Goal: Check status: Check status

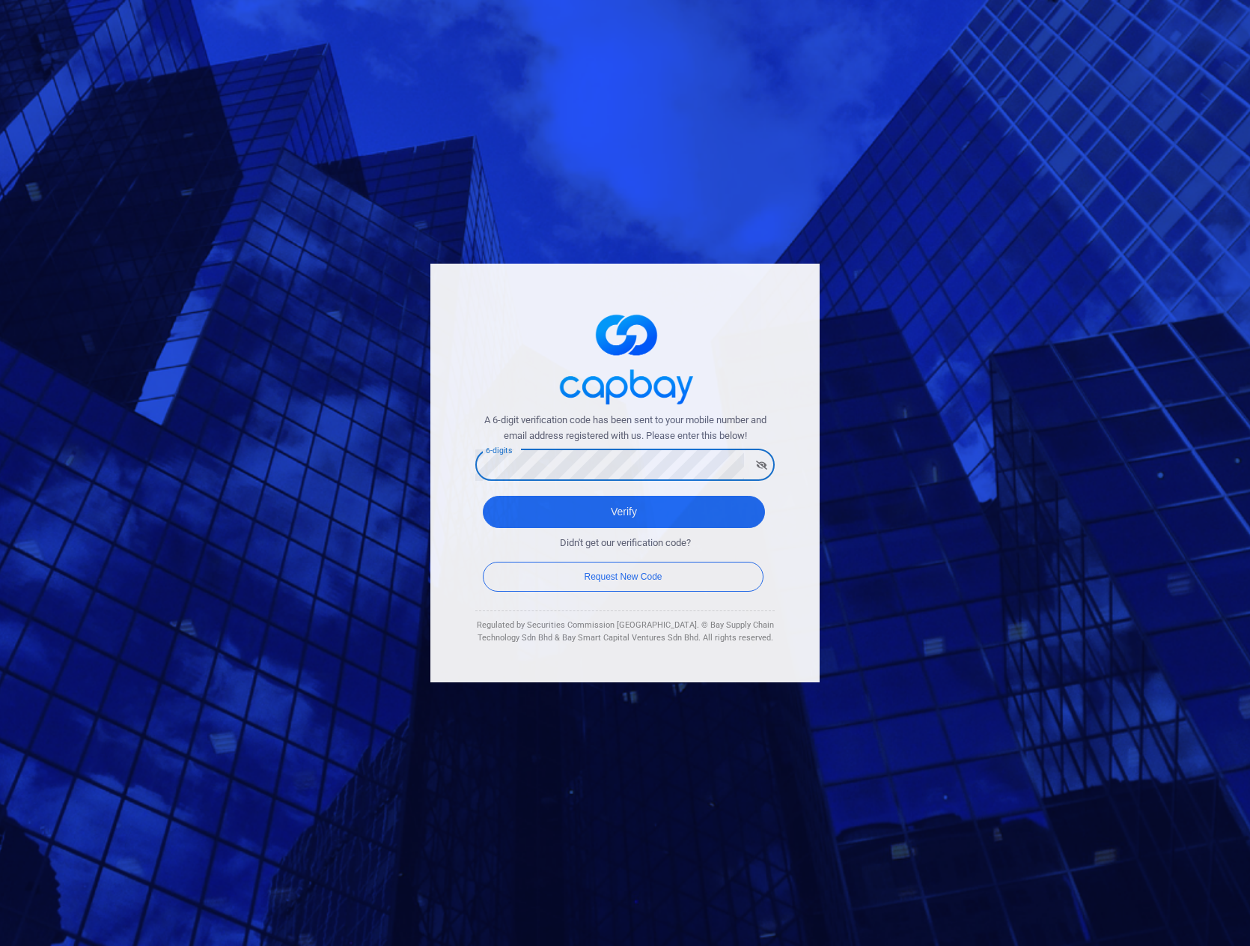
click at [498, 326] on div "A 6-digit verification code has been sent to your mobile number and email addre…" at bounding box center [625, 473] width 389 height 419
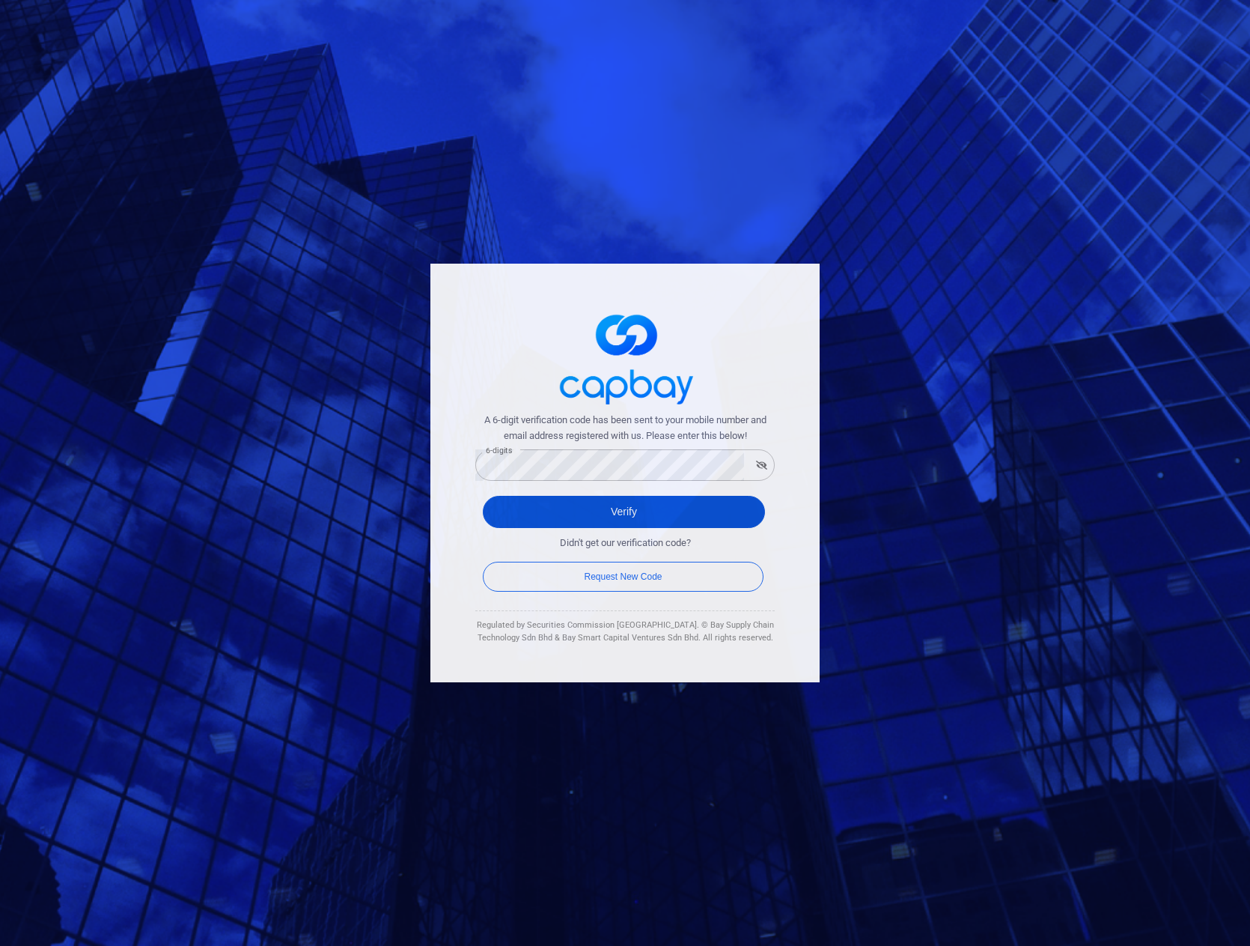
click at [604, 515] on button "Verify" at bounding box center [624, 512] width 282 height 32
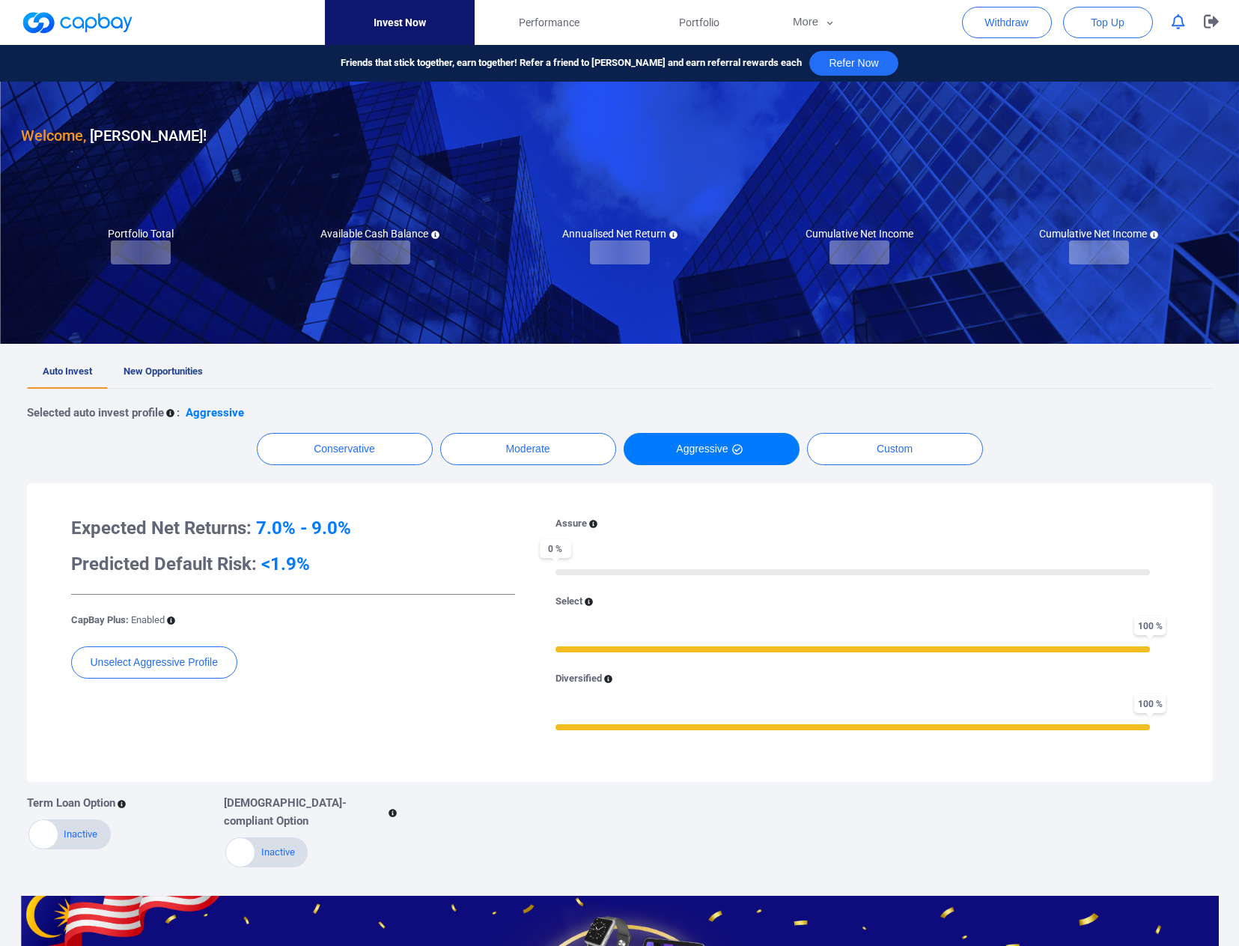
drag, startPoint x: 701, startPoint y: 25, endPoint x: 759, endPoint y: 194, distance: 178.3
click at [701, 25] on span "Portfolio" at bounding box center [699, 22] width 40 height 16
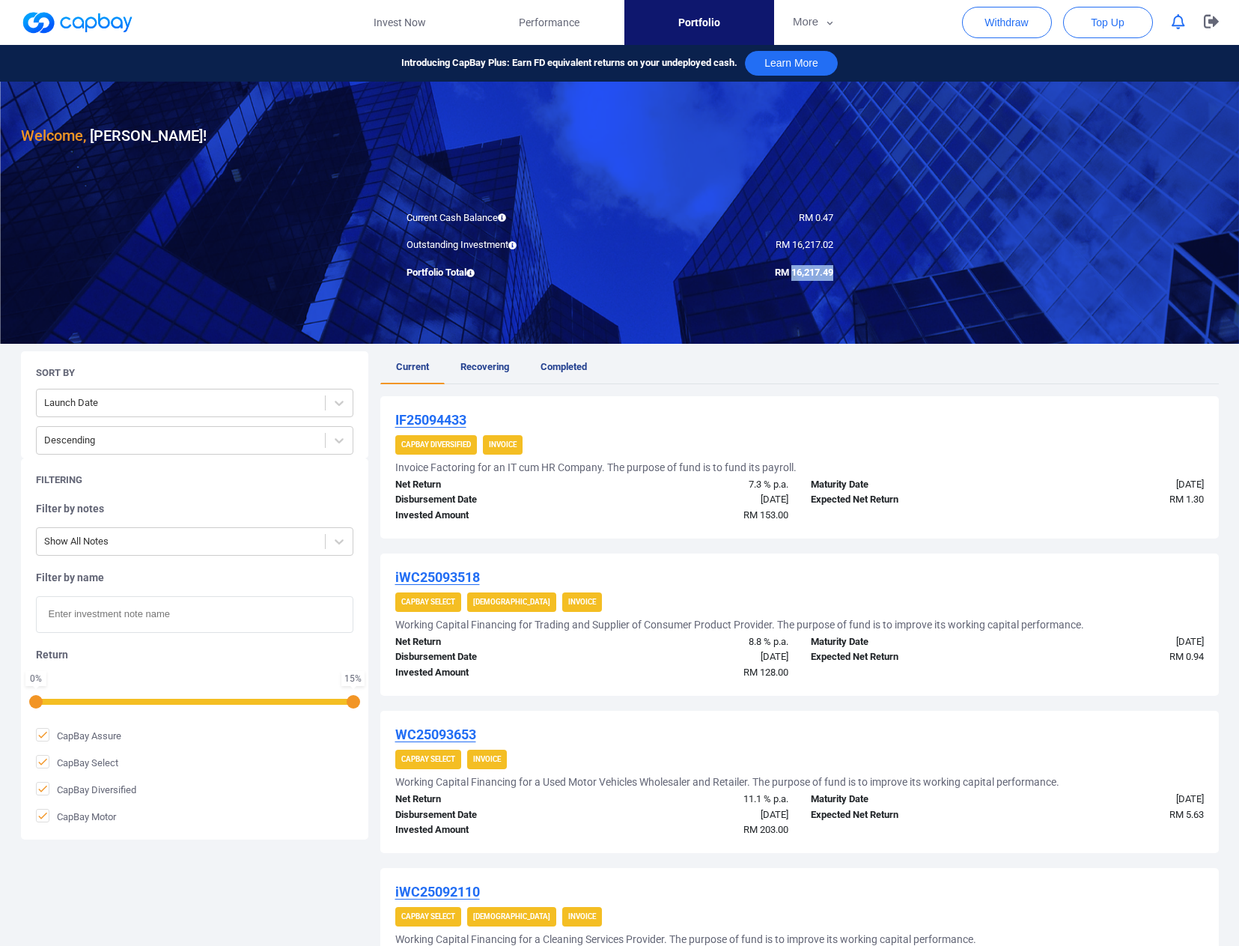
drag, startPoint x: 791, startPoint y: 270, endPoint x: 823, endPoint y: 271, distance: 32.2
click at [836, 274] on div "RM 16,217.49" at bounding box center [732, 273] width 225 height 16
copy span "16,217.49"
